Goal: Task Accomplishment & Management: Complete application form

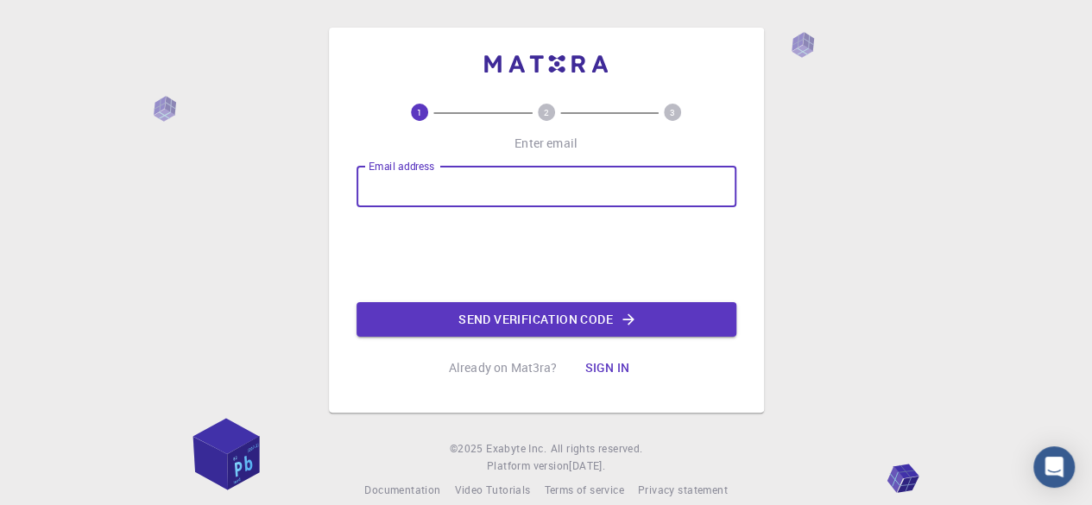
click at [637, 198] on input "Email address" at bounding box center [547, 186] width 380 height 41
type input "[EMAIL_ADDRESS][DOMAIN_NAME]"
click at [584, 313] on button "Send verification code" at bounding box center [547, 319] width 380 height 35
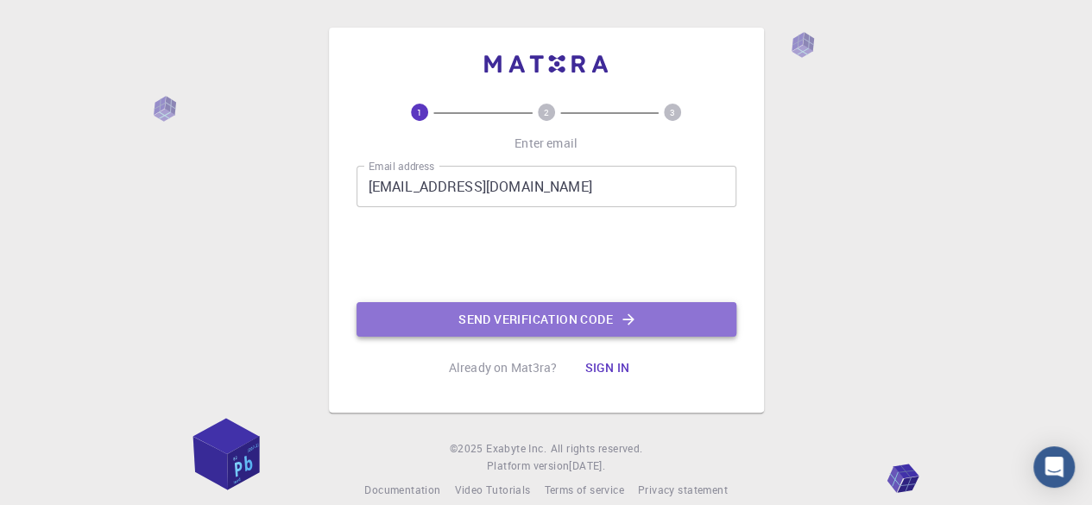
click at [509, 313] on button "Send verification code" at bounding box center [547, 319] width 380 height 35
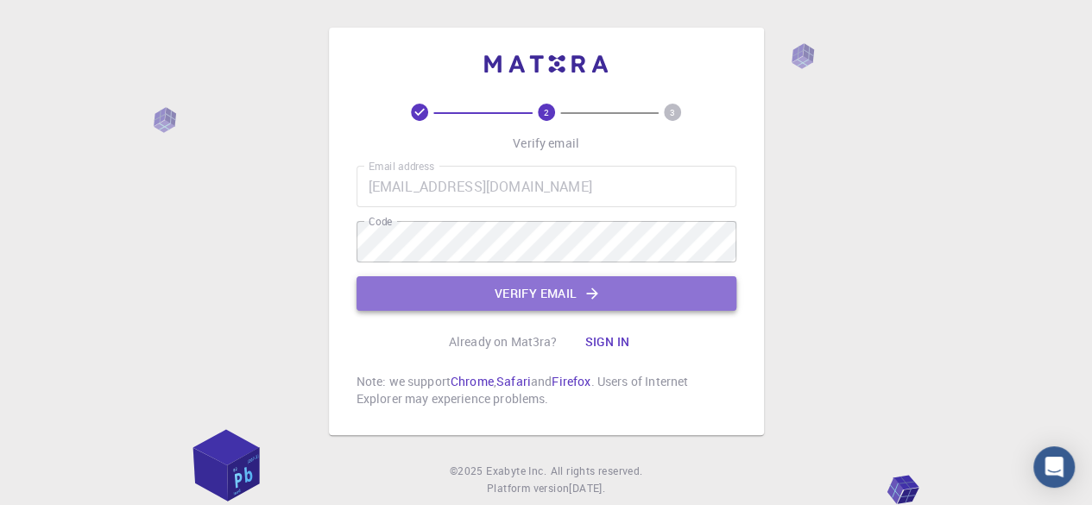
click at [554, 288] on button "Verify email" at bounding box center [547, 293] width 380 height 35
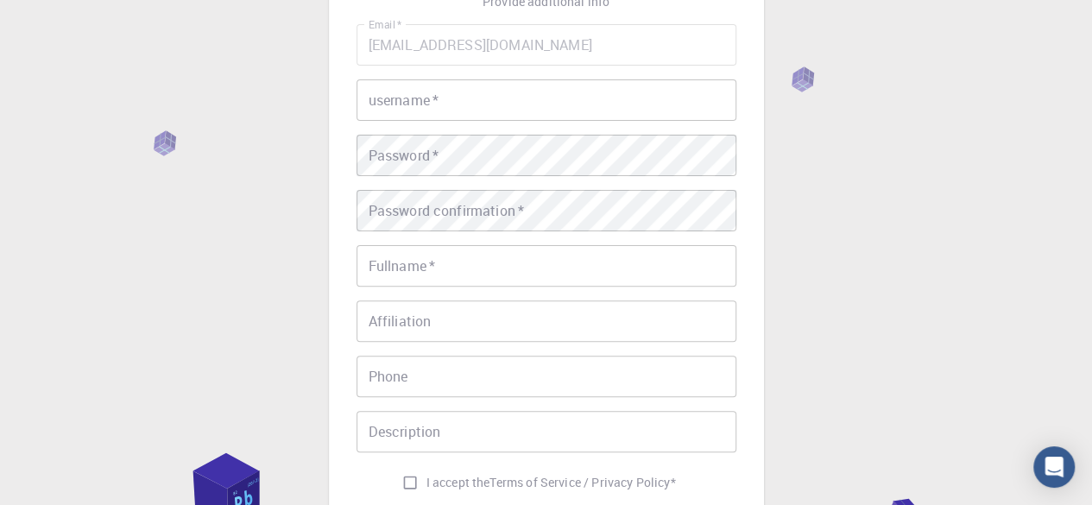
scroll to position [116, 0]
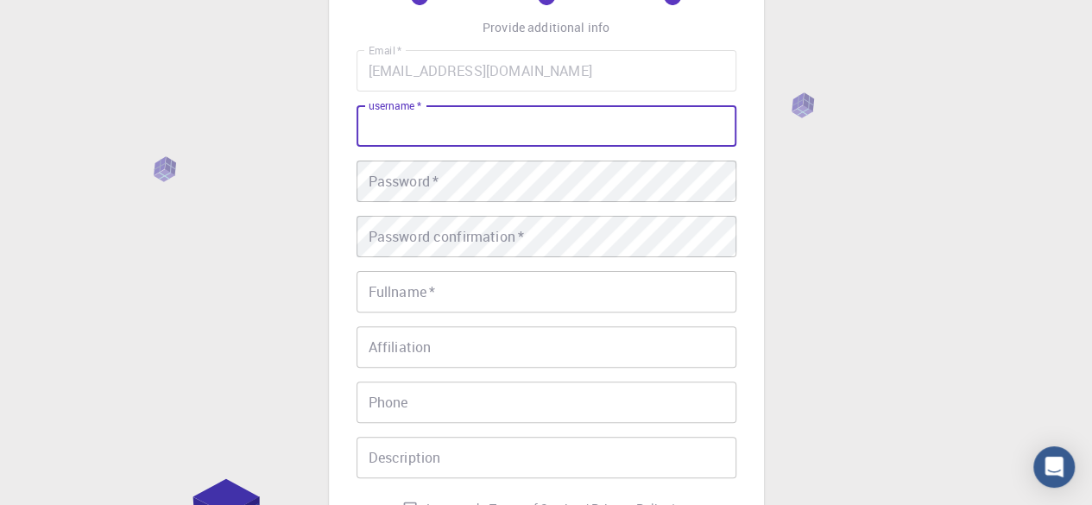
click at [536, 142] on input "username   *" at bounding box center [547, 125] width 380 height 41
type input "[PERSON_NAME]"
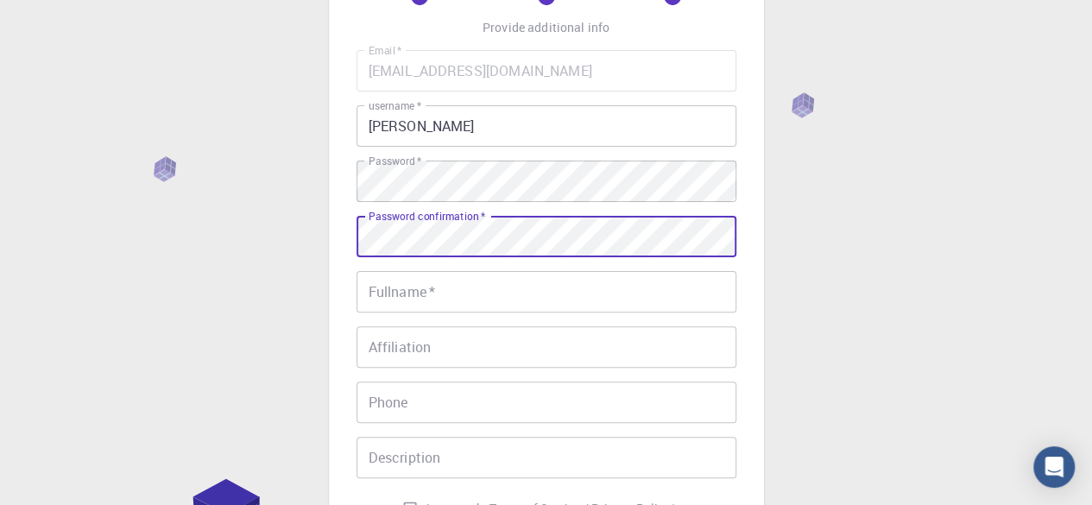
click at [593, 288] on input "Fullname   *" at bounding box center [547, 291] width 380 height 41
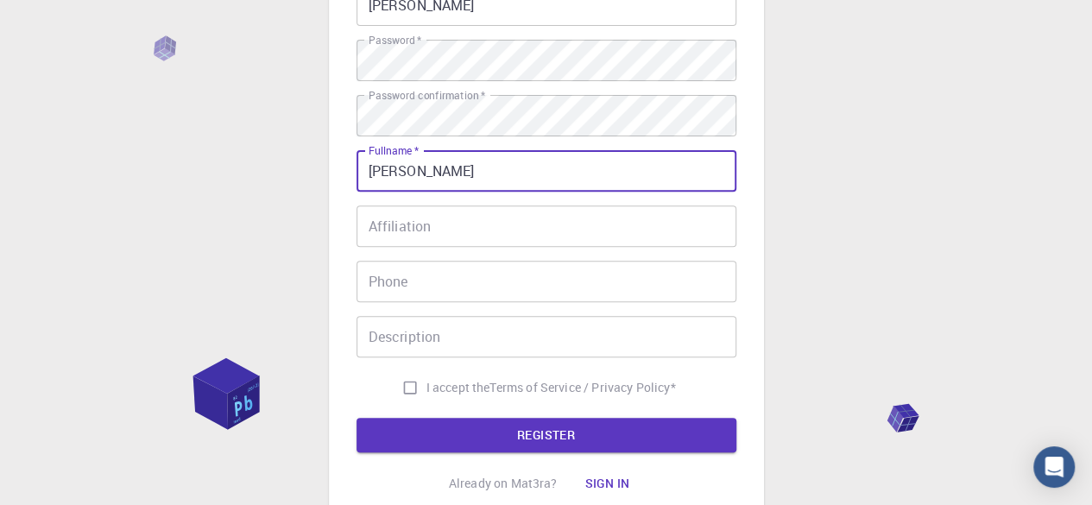
scroll to position [280, 0]
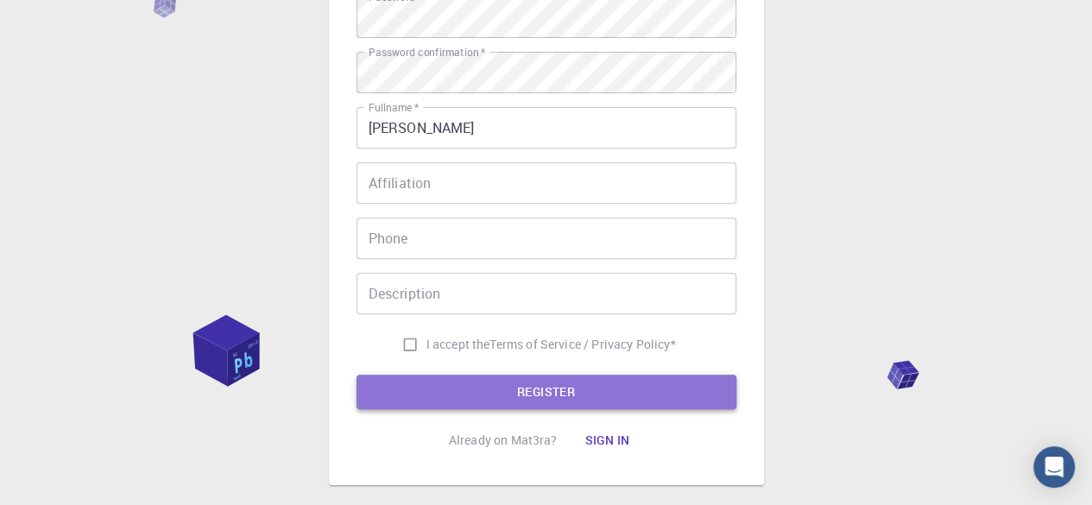
click at [688, 403] on button "REGISTER" at bounding box center [547, 392] width 380 height 35
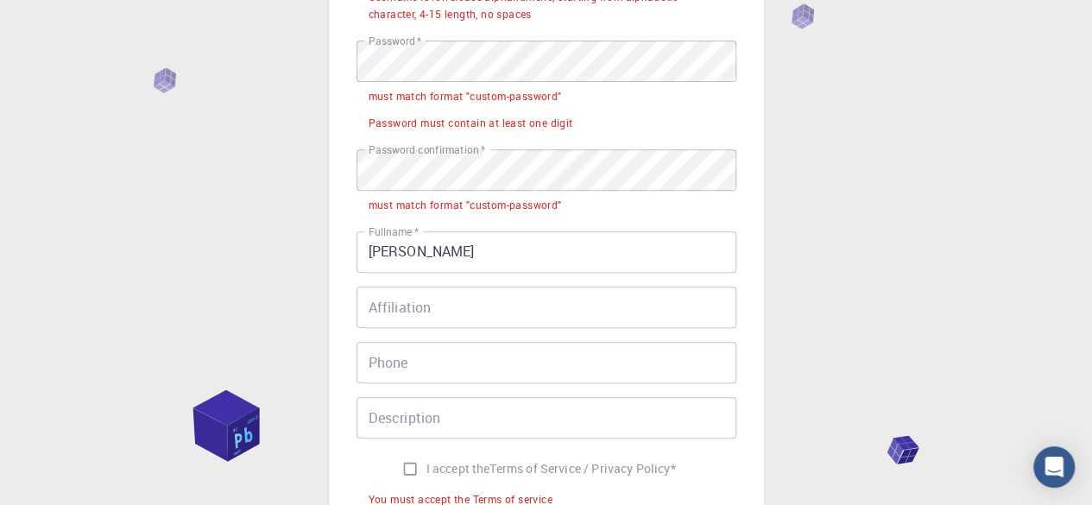
scroll to position [324, 0]
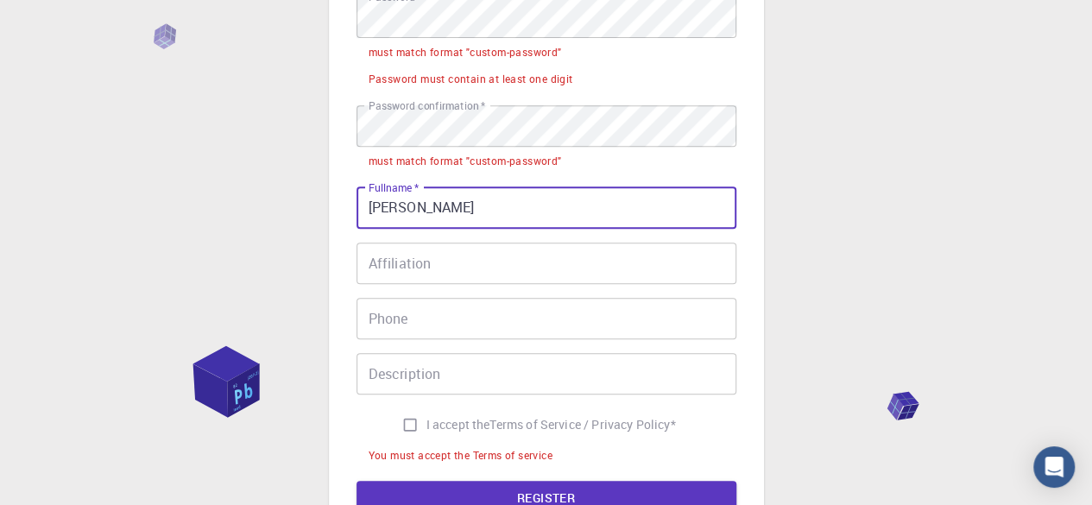
click at [622, 205] on input "[PERSON_NAME]" at bounding box center [547, 207] width 380 height 41
type input "[PERSON_NAME]"
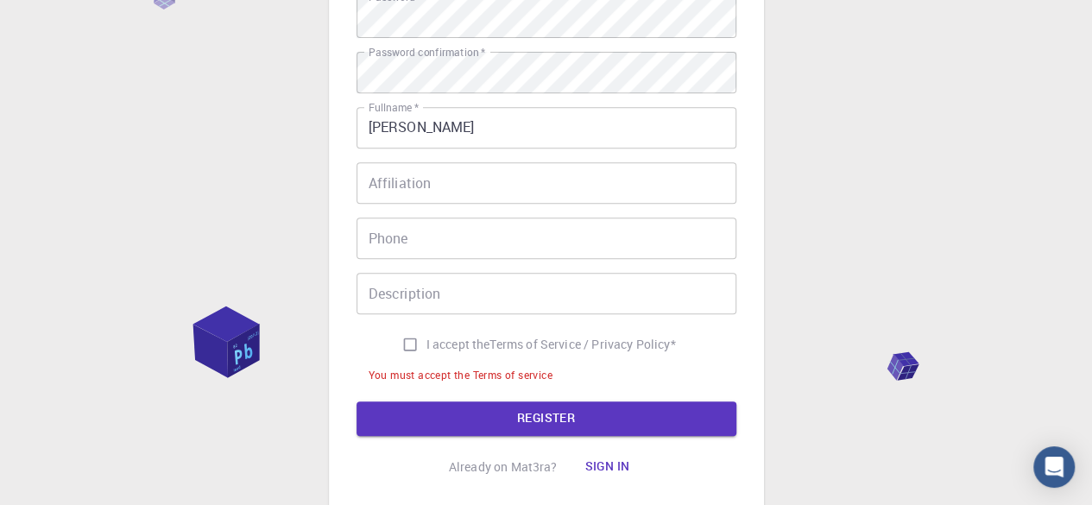
click at [861, 139] on div "3 Provide additional info Email   * [EMAIL_ADDRESS][DOMAIN_NAME] Email   * user…" at bounding box center [546, 150] width 1092 height 949
click at [595, 415] on button "REGISTER" at bounding box center [547, 419] width 380 height 35
click at [405, 342] on input "I accept the Terms of Service / Privacy Policy *" at bounding box center [410, 344] width 33 height 33
checkbox input "true"
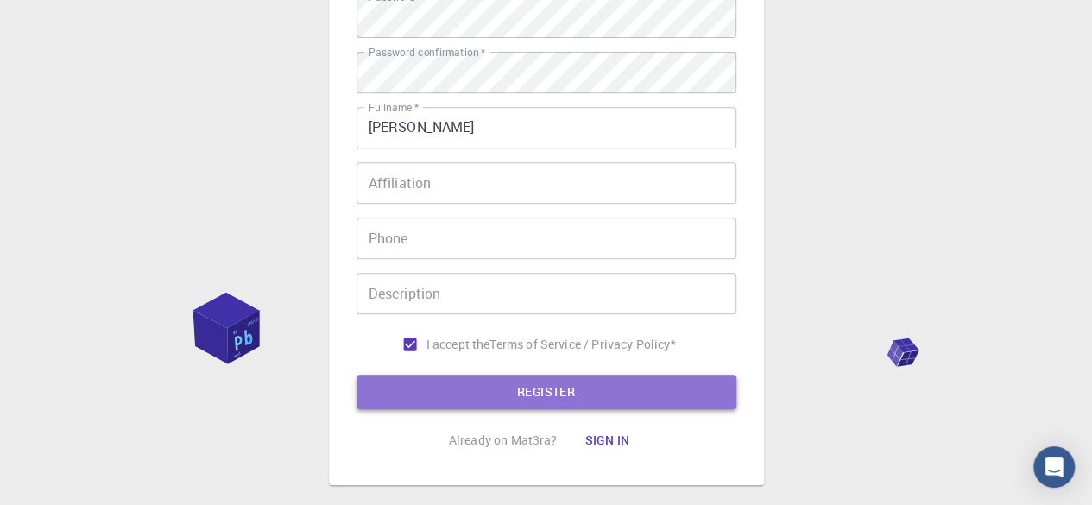
click at [503, 402] on button "REGISTER" at bounding box center [547, 392] width 380 height 35
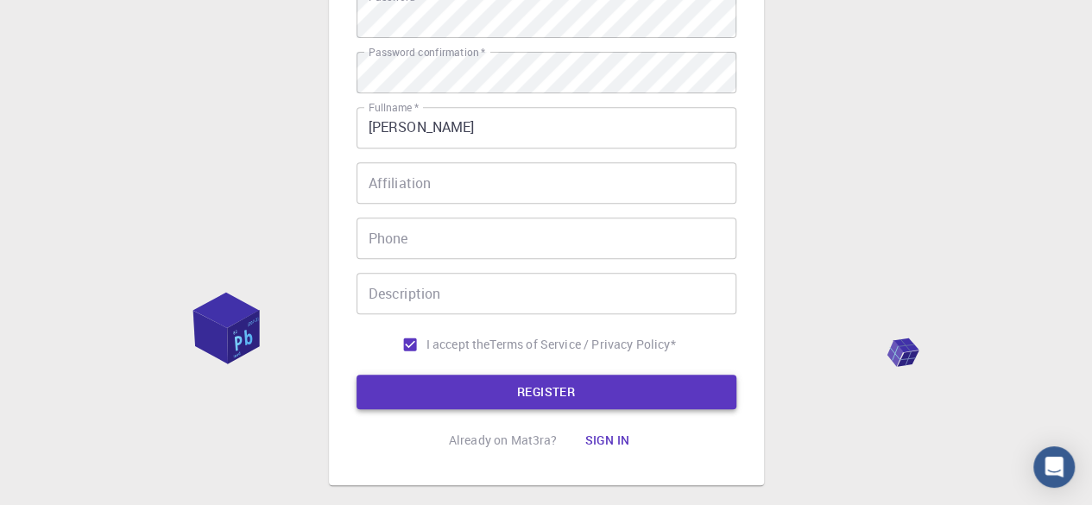
click at [592, 393] on button "REGISTER" at bounding box center [547, 392] width 380 height 35
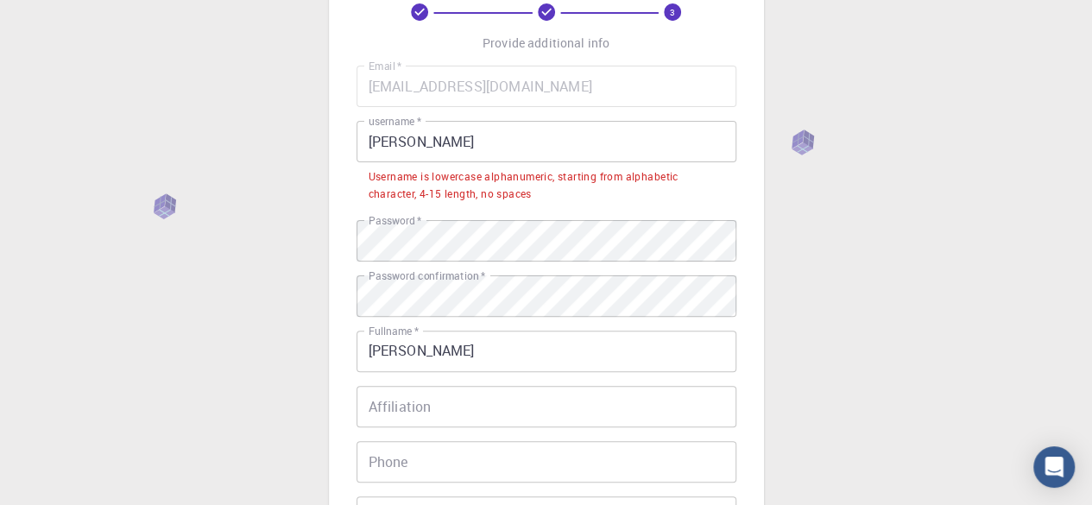
scroll to position [76, 0]
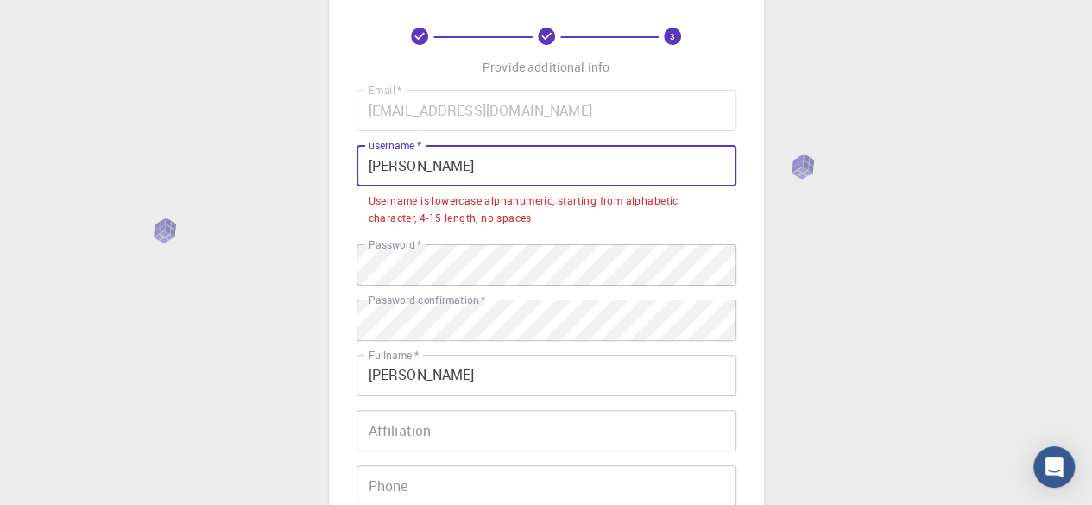
click at [649, 167] on input "[PERSON_NAME]" at bounding box center [547, 165] width 380 height 41
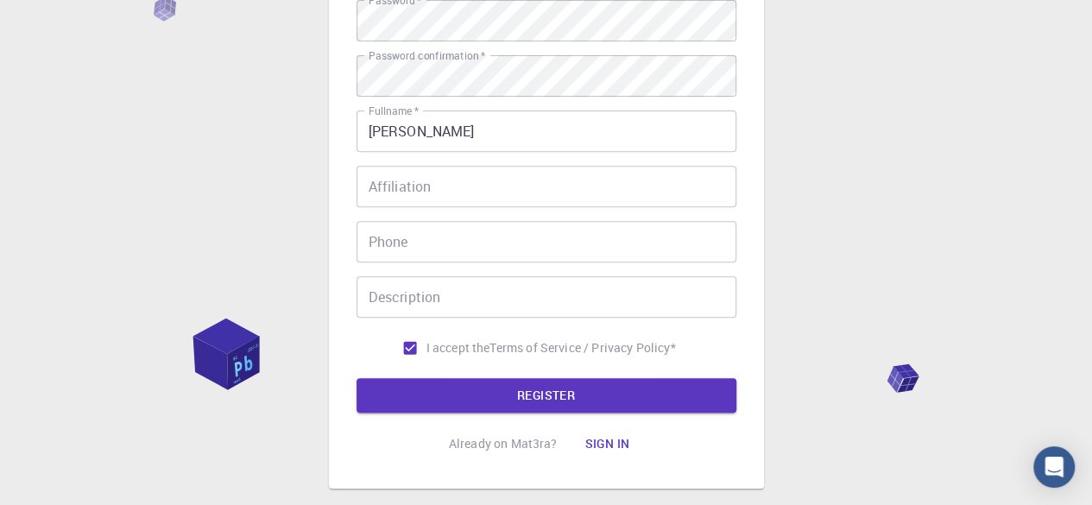
scroll to position [278, 0]
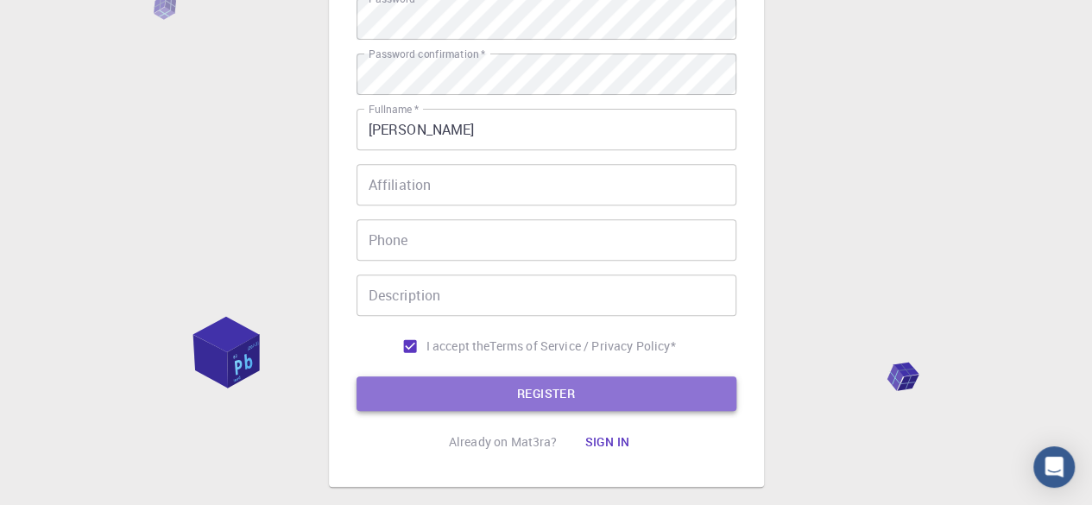
click at [625, 388] on button "REGISTER" at bounding box center [547, 394] width 380 height 35
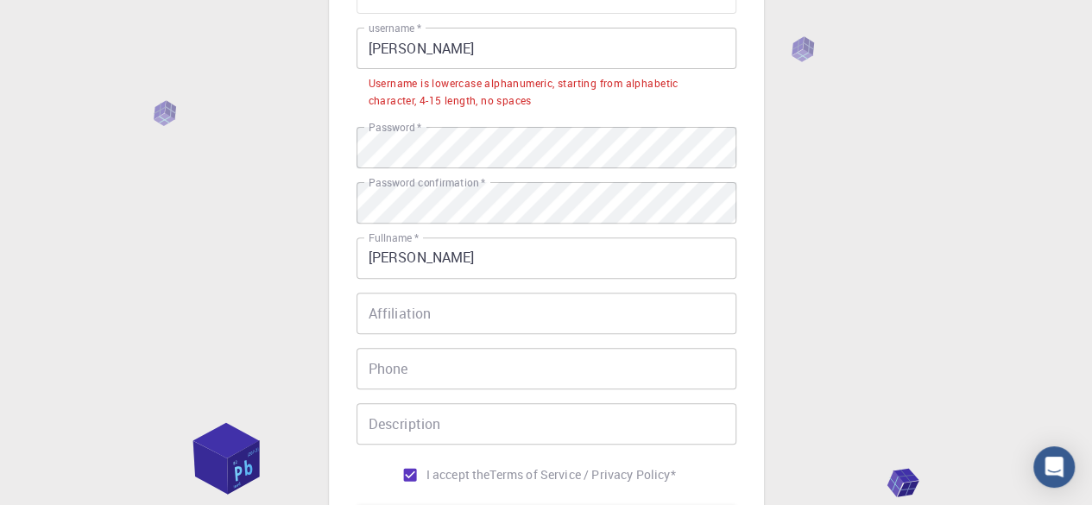
scroll to position [178, 0]
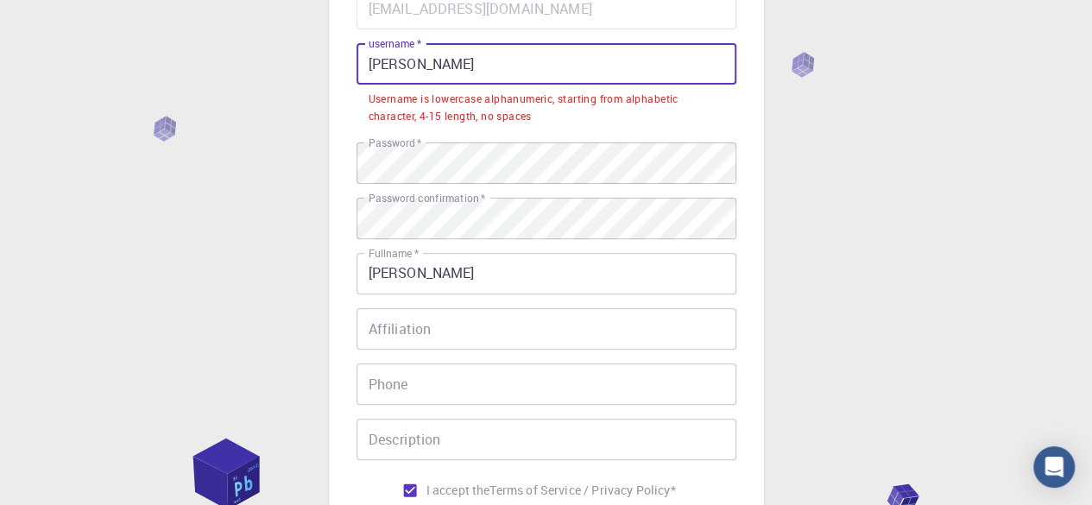
click at [622, 83] on input "[PERSON_NAME]" at bounding box center [547, 63] width 380 height 41
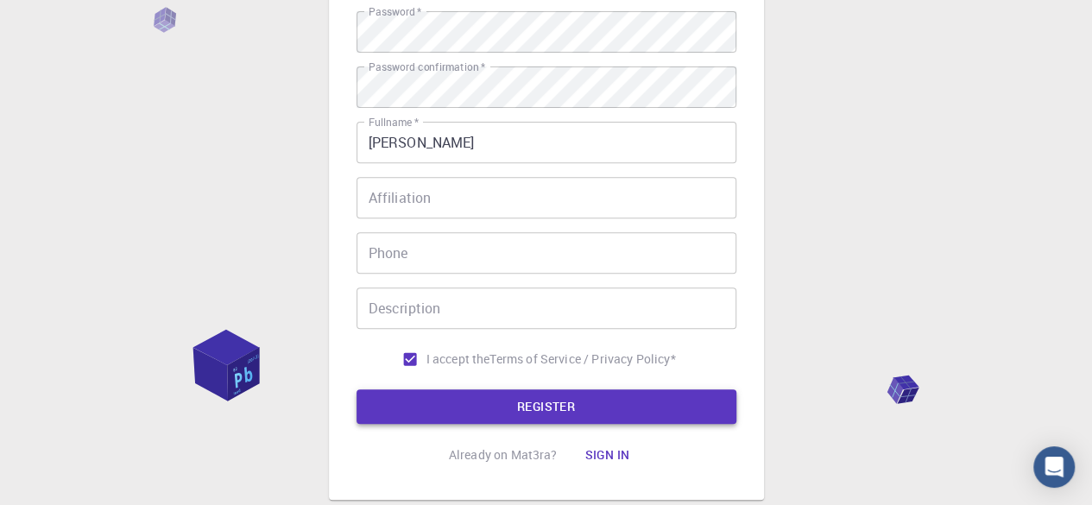
type input "MARIA2004"
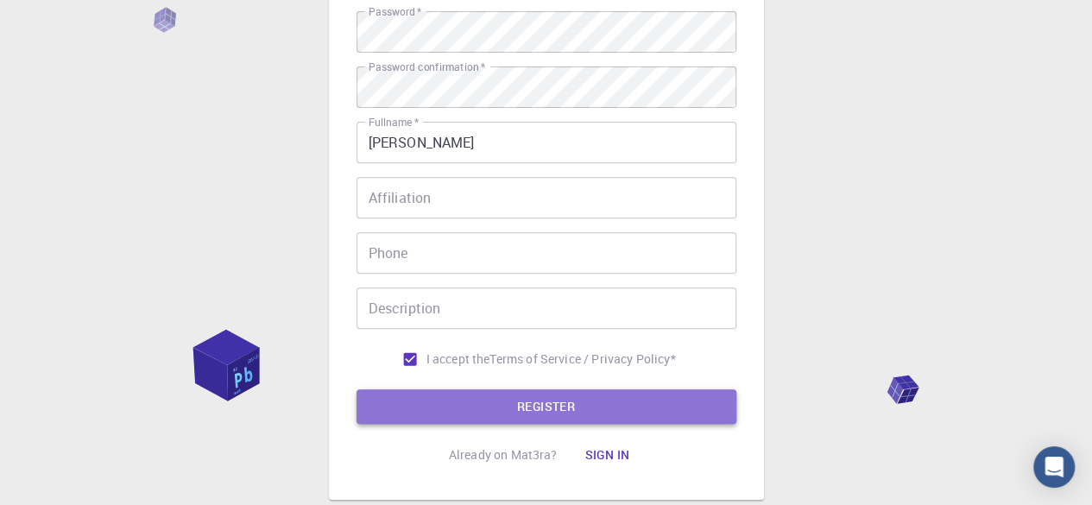
click at [629, 415] on button "REGISTER" at bounding box center [547, 406] width 380 height 35
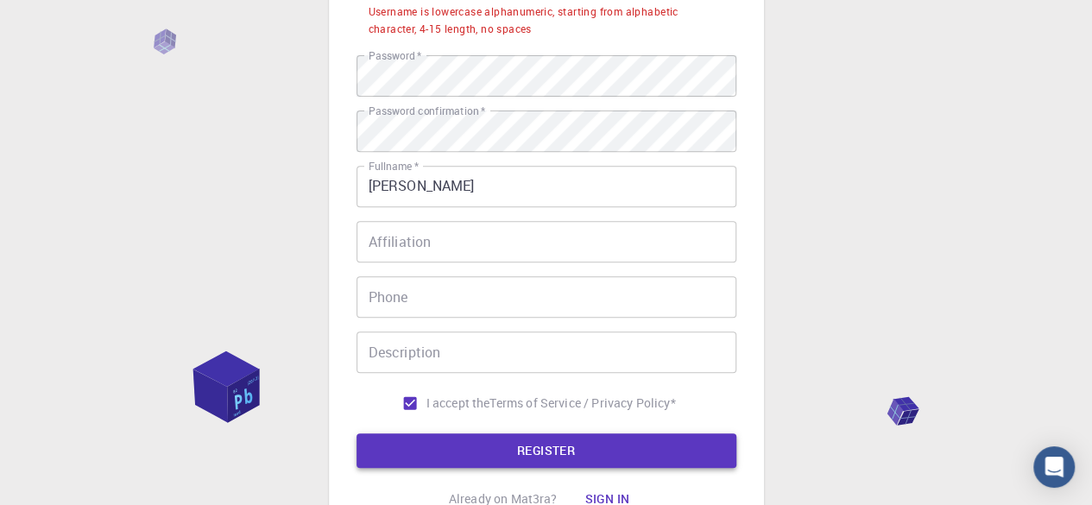
scroll to position [309, 0]
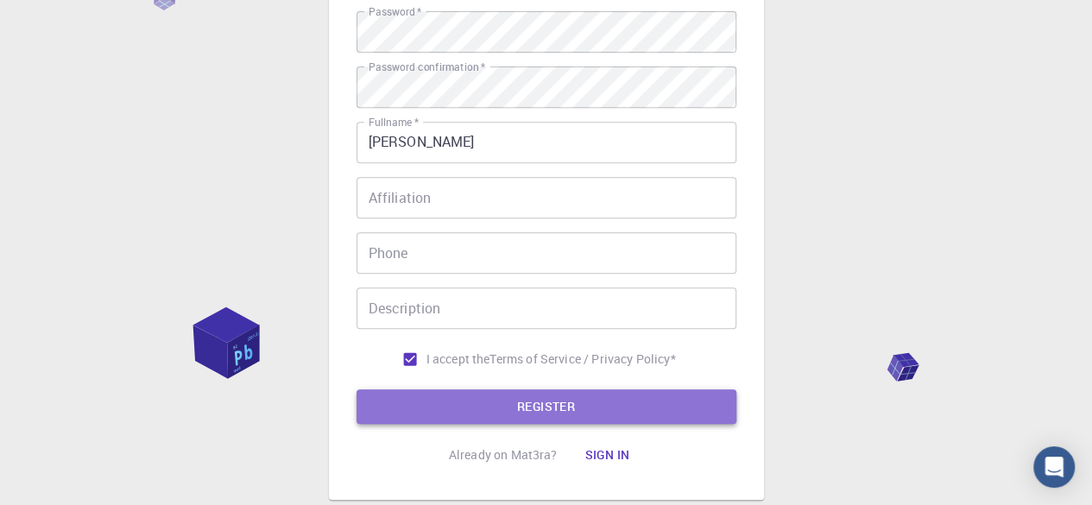
click at [629, 415] on button "REGISTER" at bounding box center [547, 406] width 380 height 35
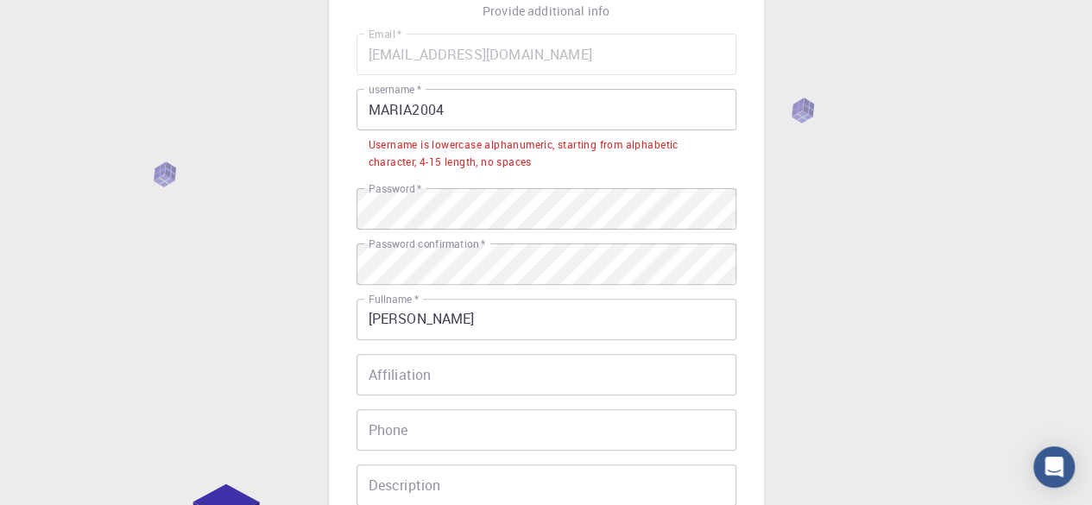
scroll to position [130, 0]
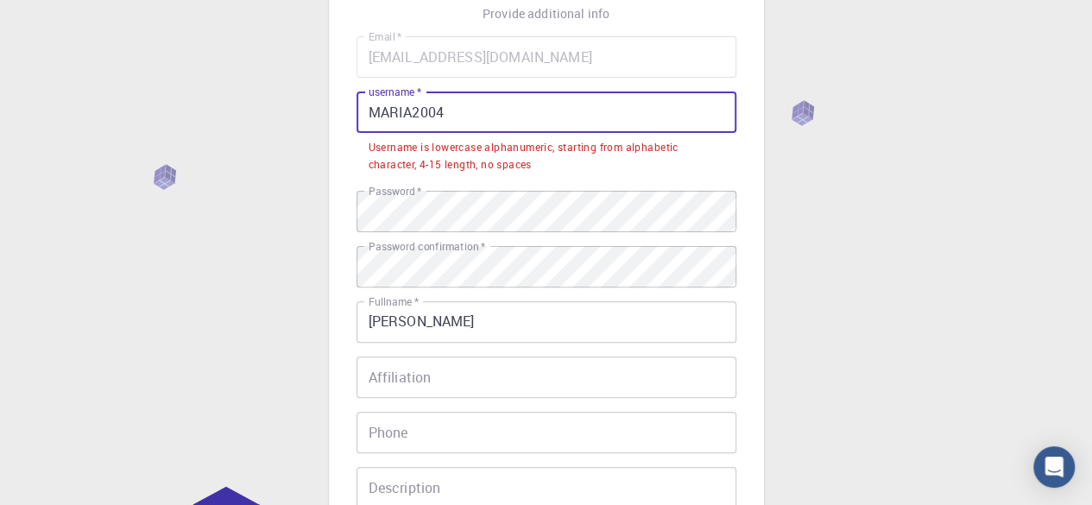
drag, startPoint x: 462, startPoint y: 114, endPoint x: 368, endPoint y: 109, distance: 94.3
click at [368, 109] on input "MARIA2004" at bounding box center [547, 112] width 380 height 41
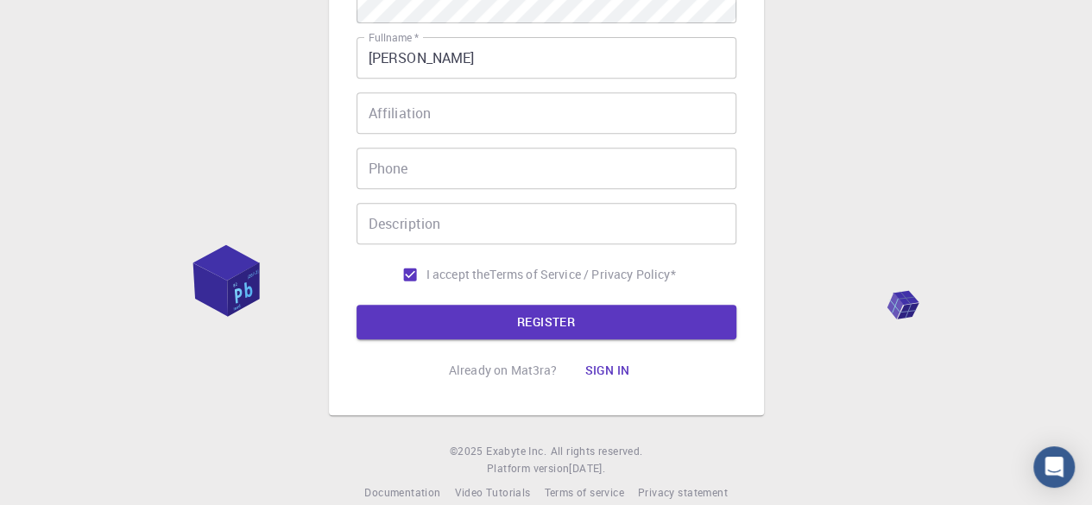
scroll to position [355, 0]
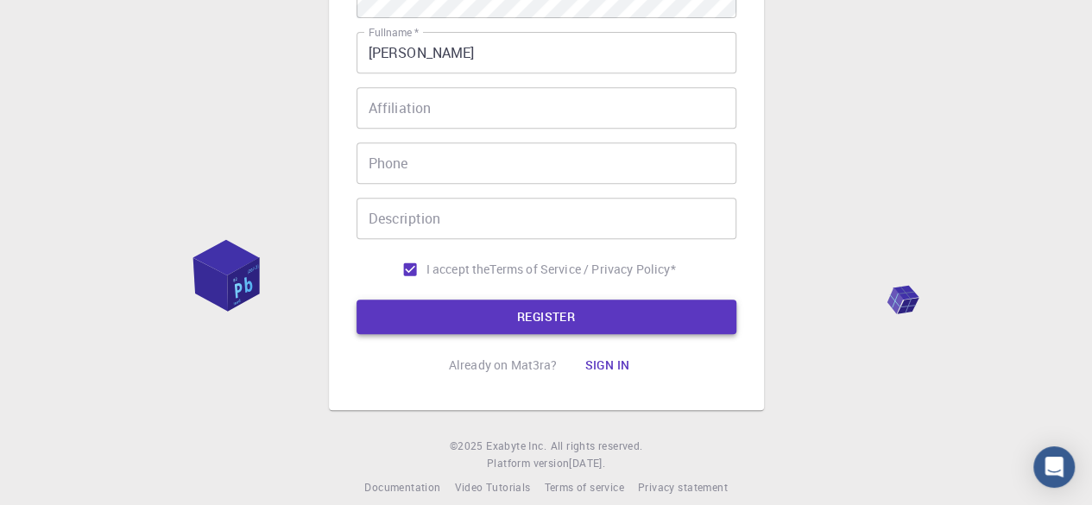
type input "maria2004"
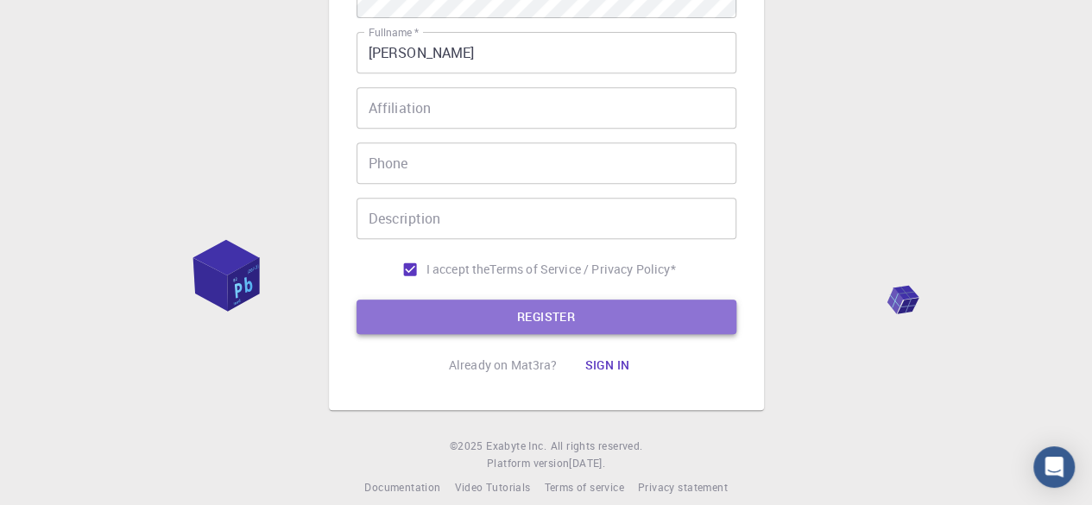
click at [686, 307] on button "REGISTER" at bounding box center [547, 317] width 380 height 35
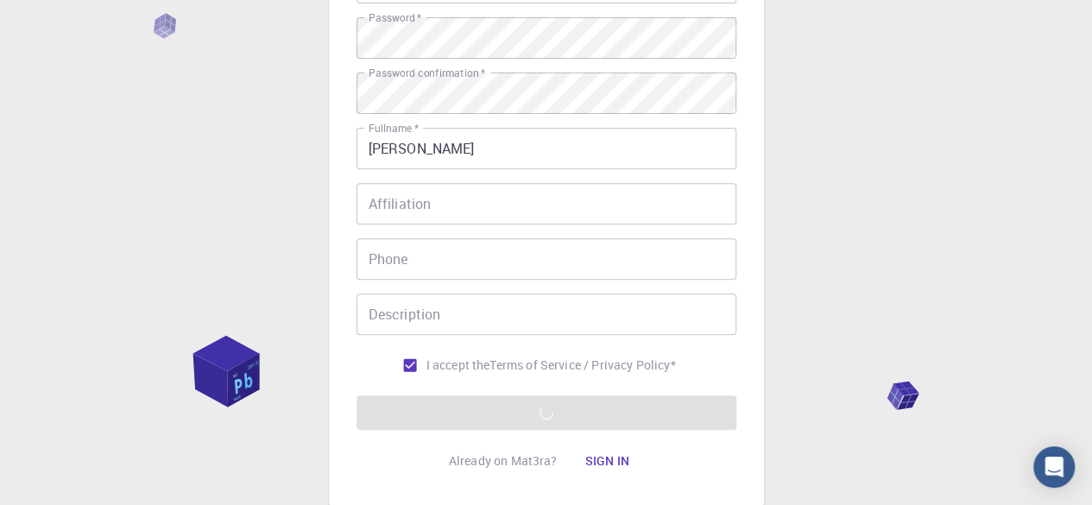
scroll to position [263, 0]
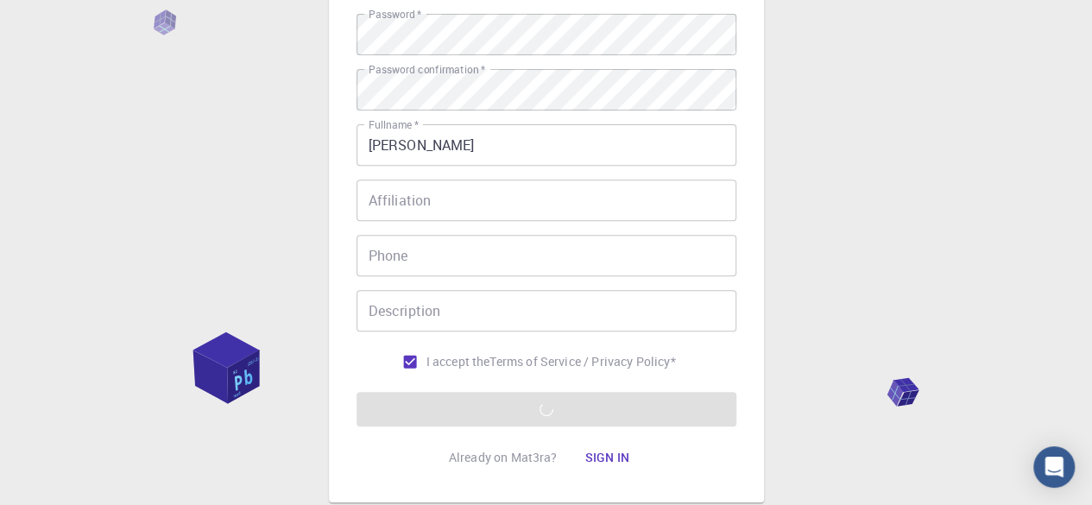
click at [596, 402] on form "Email   * [EMAIL_ADDRESS][DOMAIN_NAME] Email   * username   * maria2004 usernam…" at bounding box center [547, 164] width 380 height 523
click at [780, 484] on div "3 Provide additional info Email   * [EMAIL_ADDRESS][DOMAIN_NAME] Email   * user…" at bounding box center [546, 176] width 1092 height 879
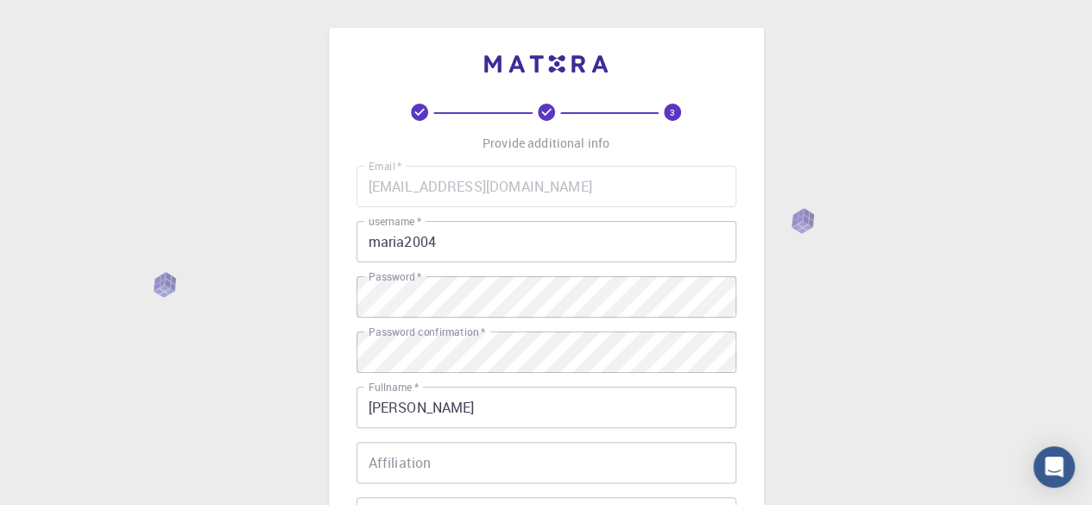
scroll to position [375, 0]
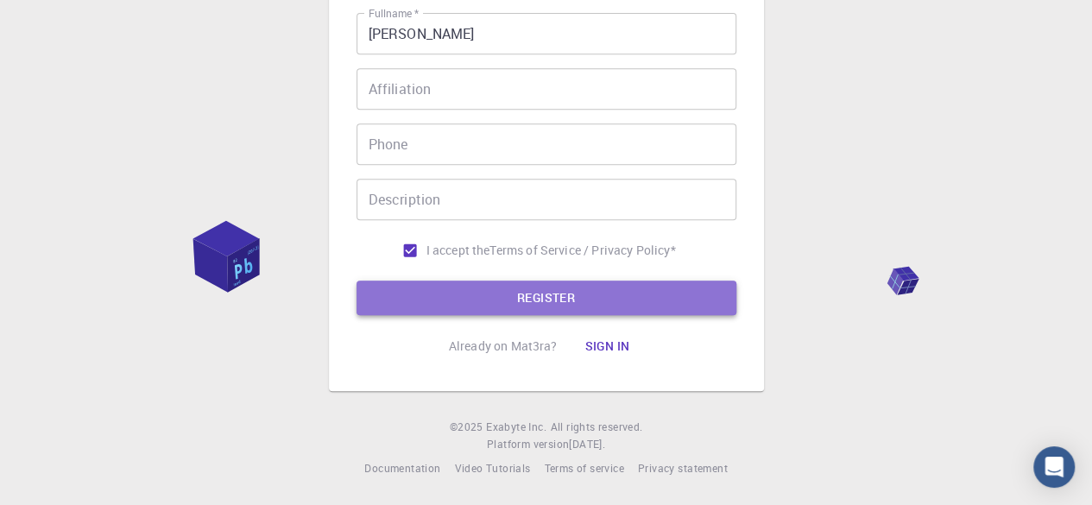
click at [710, 298] on button "REGISTER" at bounding box center [547, 298] width 380 height 35
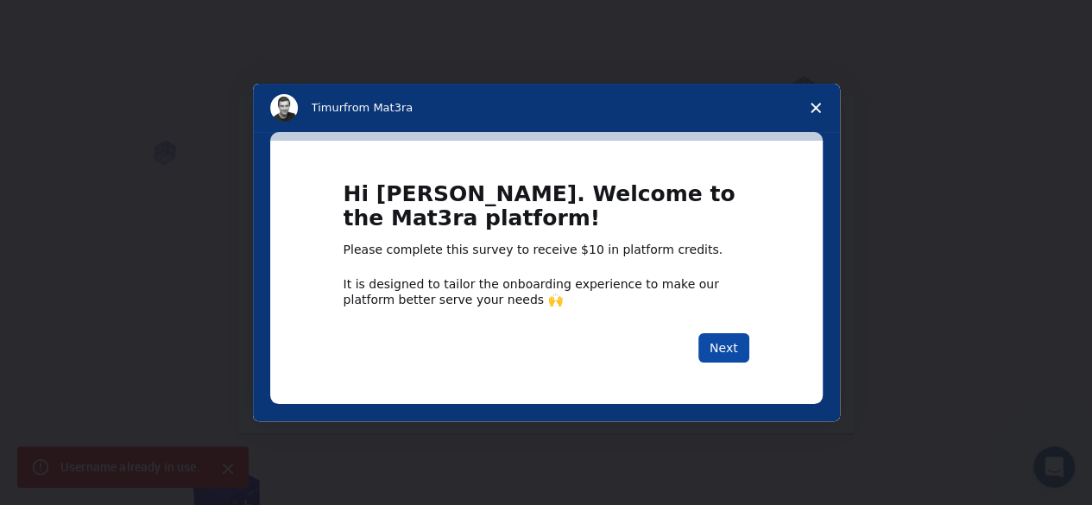
click at [730, 351] on button "Next" at bounding box center [724, 347] width 51 height 29
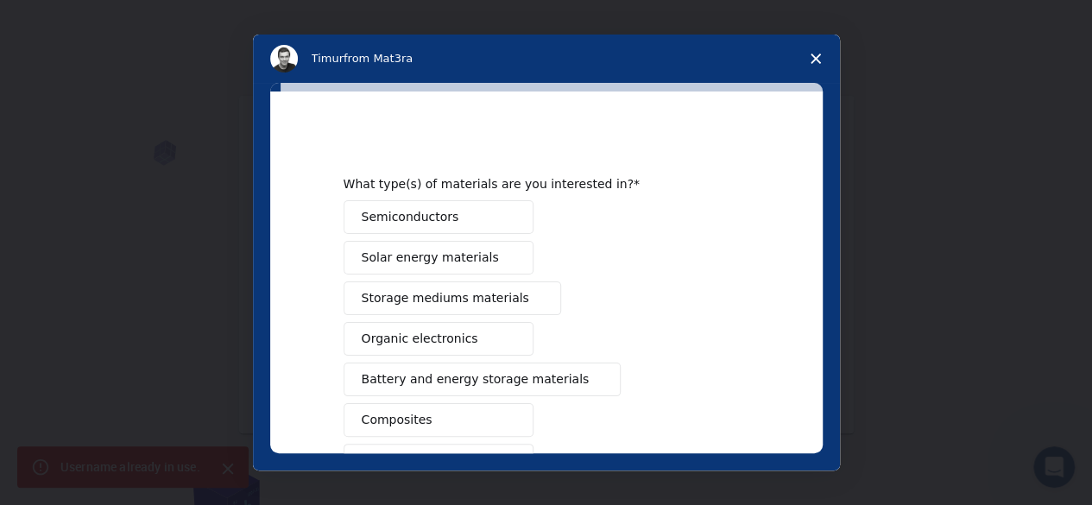
click at [815, 62] on icon "Close survey" at bounding box center [816, 59] width 10 height 10
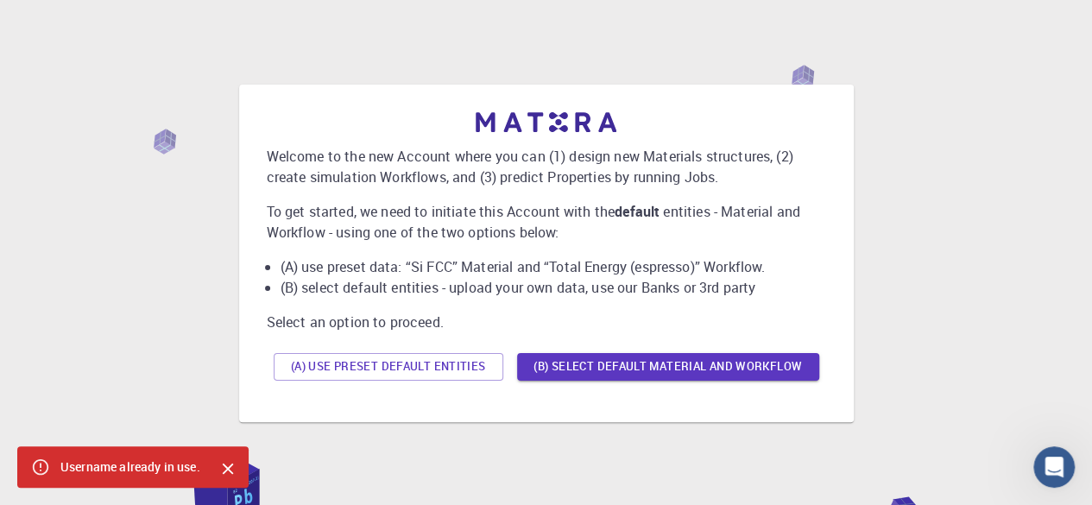
scroll to position [10, 0]
click at [691, 364] on button "(B) Select default material and workflow" at bounding box center [668, 368] width 302 height 28
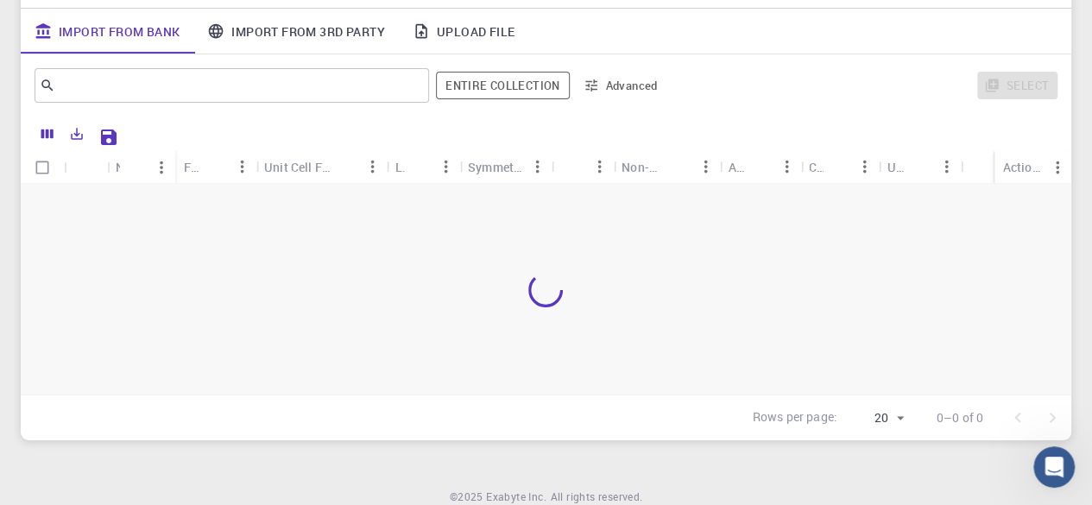
scroll to position [212, 0]
click at [141, 174] on icon "Sort" at bounding box center [133, 164] width 19 height 19
click at [163, 169] on icon "Menu" at bounding box center [161, 164] width 19 height 19
click at [122, 166] on button "Sort" at bounding box center [134, 165] width 28 height 28
click at [116, 163] on div "Icon" at bounding box center [108, 165] width 17 height 34
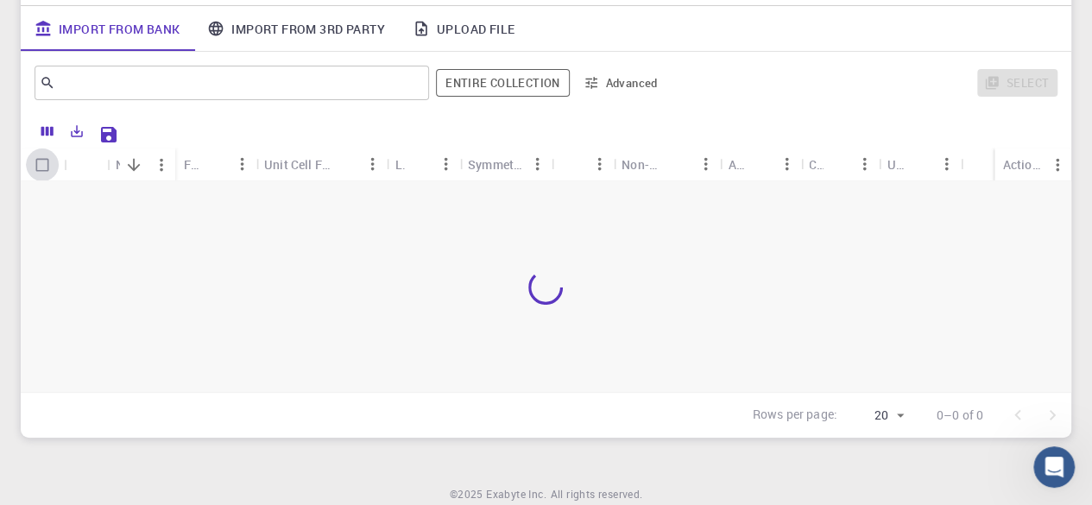
click at [50, 168] on input "Select all rows" at bounding box center [42, 165] width 33 height 33
checkbox input "false"
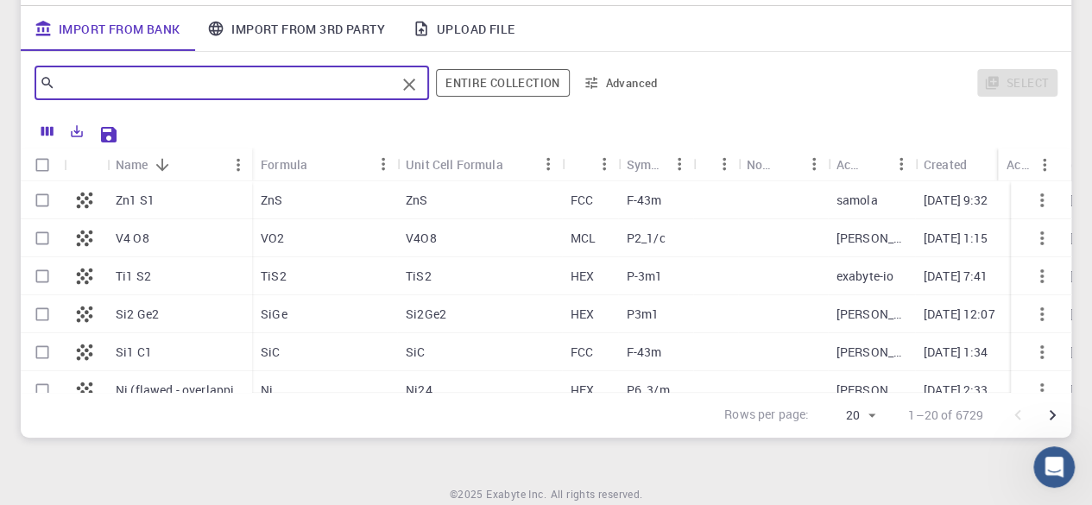
click at [229, 85] on input "text" at bounding box center [225, 83] width 340 height 24
click at [292, 23] on link "Import From 3rd Party" at bounding box center [295, 28] width 205 height 45
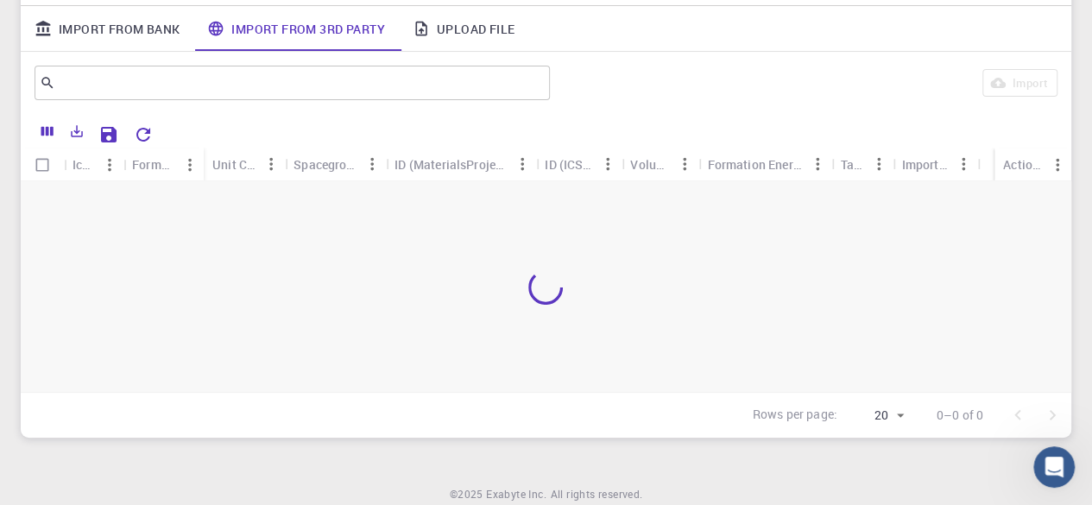
scroll to position [0, 0]
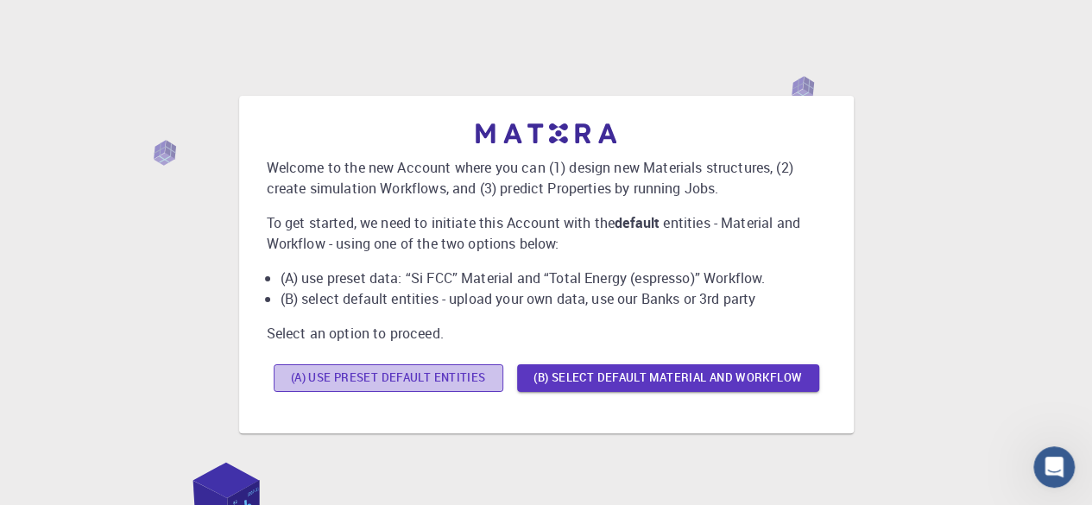
click at [434, 376] on button "(A) Use preset default entities" at bounding box center [389, 378] width 230 height 28
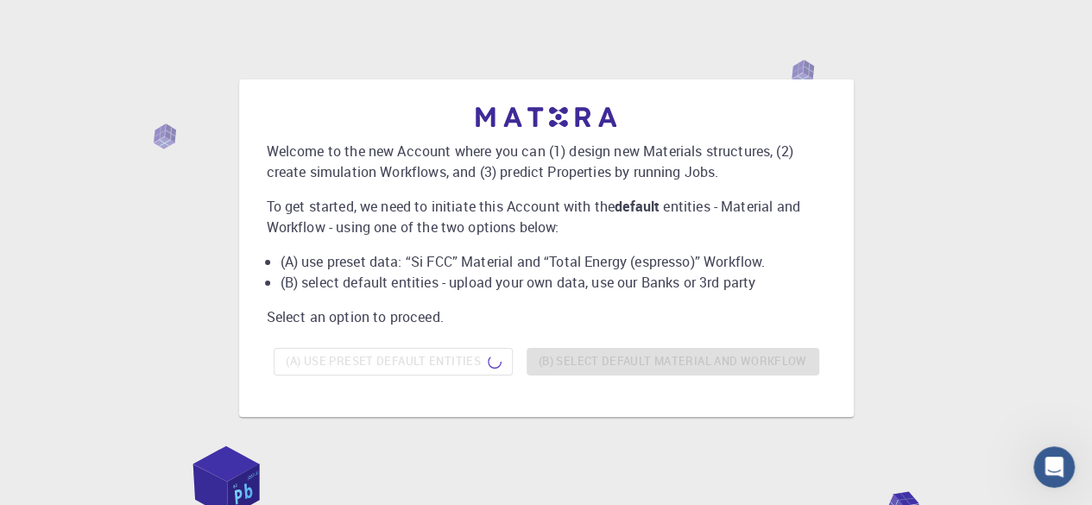
scroll to position [16, 0]
